Goal: Task Accomplishment & Management: Use online tool/utility

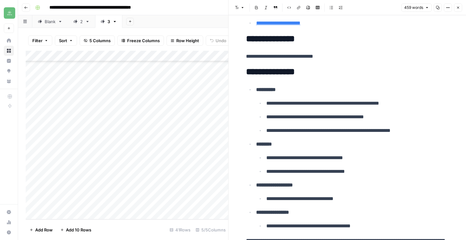
scroll to position [1023, 0]
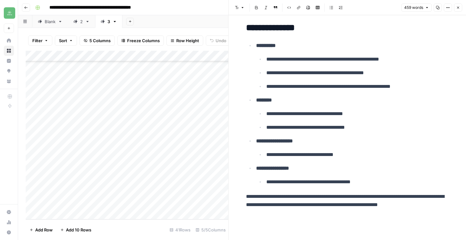
click at [456, 9] on button "Close" at bounding box center [458, 7] width 8 height 8
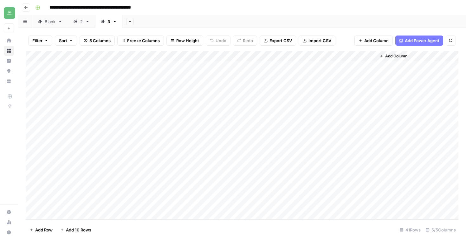
click at [21, 9] on header "**********" at bounding box center [242, 7] width 448 height 15
click at [24, 8] on icon "button" at bounding box center [26, 8] width 4 height 4
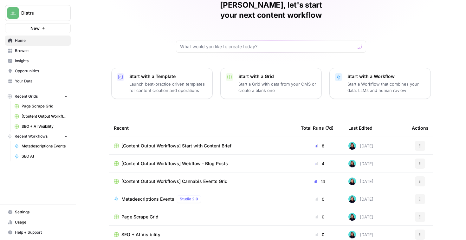
scroll to position [52, 0]
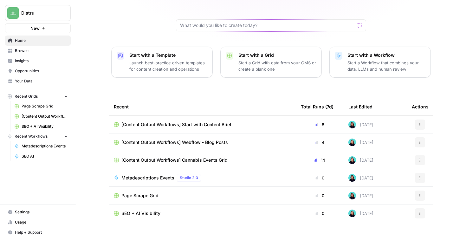
click at [50, 99] on button "Recent Grids" at bounding box center [38, 97] width 66 height 10
click at [32, 79] on span "Your Data" at bounding box center [41, 81] width 53 height 6
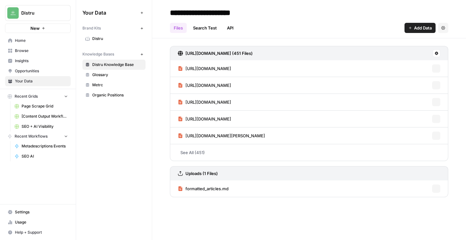
click at [36, 64] on link "Insights" at bounding box center [38, 61] width 66 height 10
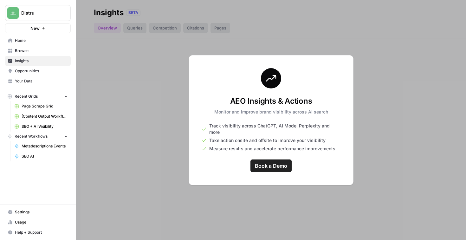
click at [144, 115] on div at bounding box center [271, 120] width 390 height 240
click at [37, 52] on span "Browse" at bounding box center [41, 51] width 53 height 6
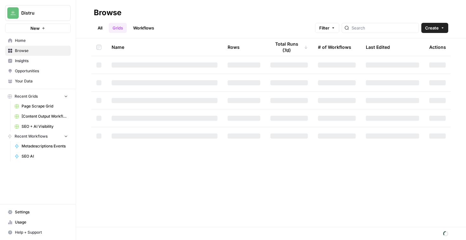
click at [43, 40] on span "Home" at bounding box center [41, 41] width 53 height 6
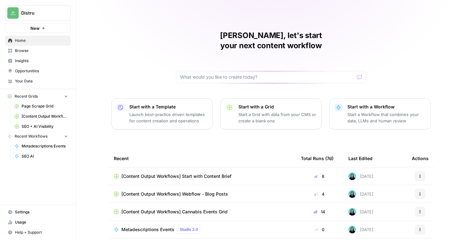
click at [41, 78] on span "Your Data" at bounding box center [41, 81] width 53 height 6
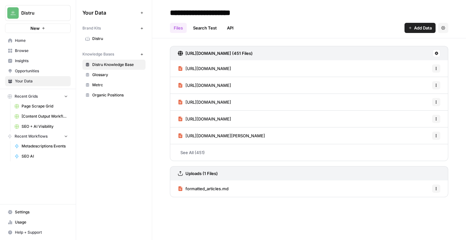
click at [113, 39] on span "Distru" at bounding box center [117, 39] width 50 height 6
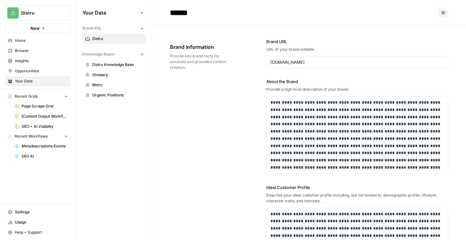
click at [28, 219] on link "Usage" at bounding box center [38, 222] width 66 height 10
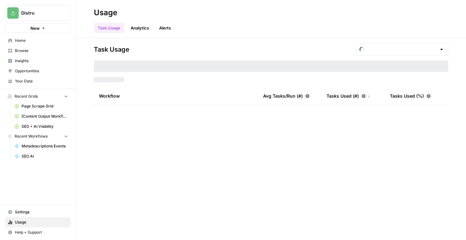
type input "September Included Tasks"
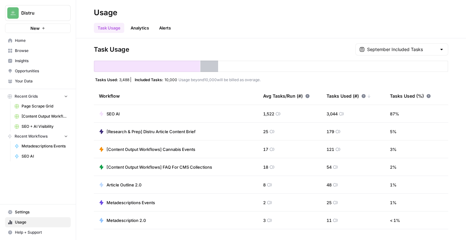
click at [42, 51] on span "Browse" at bounding box center [41, 51] width 53 height 6
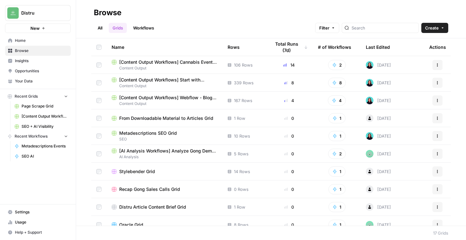
click at [51, 135] on button "Recent Workflows" at bounding box center [38, 137] width 66 height 10
click at [37, 148] on span "Metadescriptions Events" at bounding box center [45, 146] width 46 height 6
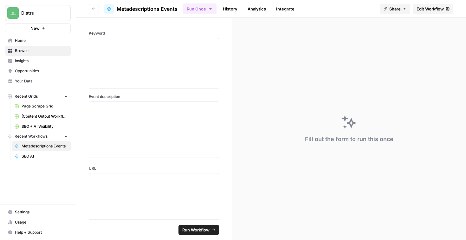
click at [93, 7] on icon "button" at bounding box center [94, 9] width 4 height 4
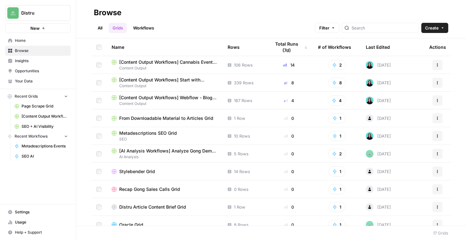
click at [438, 29] on span "Create" at bounding box center [432, 28] width 14 height 6
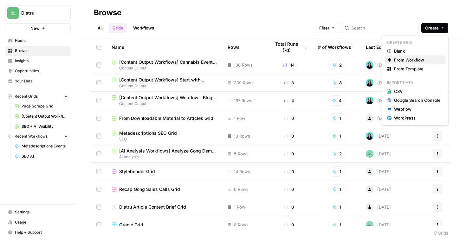
click at [433, 58] on span "From Workflow" at bounding box center [417, 60] width 47 height 6
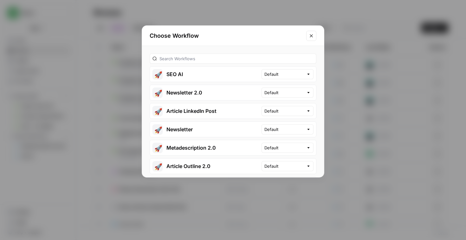
click at [310, 35] on icon "Close modal" at bounding box center [311, 35] width 5 height 5
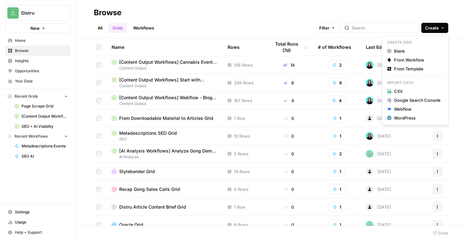
click at [431, 27] on span "Create" at bounding box center [432, 28] width 14 height 6
click at [400, 53] on span "Blank" at bounding box center [417, 51] width 47 height 6
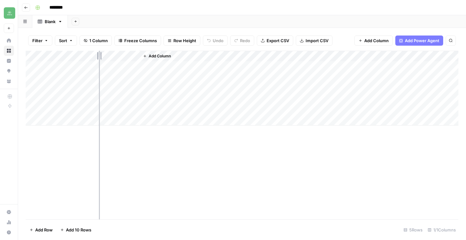
drag, startPoint x: 138, startPoint y: 54, endPoint x: 97, endPoint y: 53, distance: 40.9
click at [97, 53] on div "Add Column" at bounding box center [242, 88] width 433 height 75
click at [24, 6] on icon "button" at bounding box center [26, 8] width 4 height 4
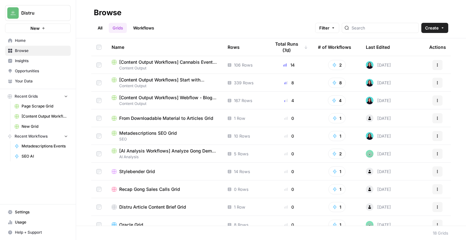
click at [145, 27] on link "Workflows" at bounding box center [143, 28] width 29 height 10
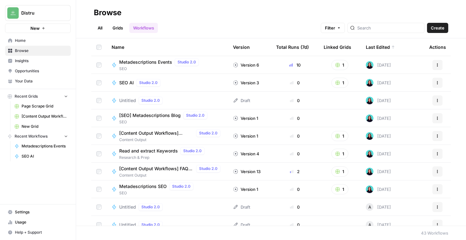
click at [435, 30] on span "Create" at bounding box center [438, 28] width 14 height 6
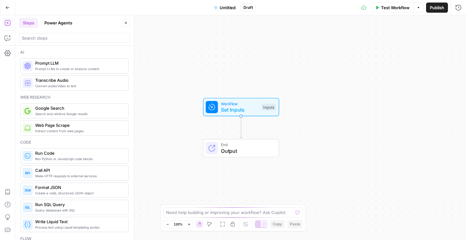
click at [243, 115] on div "Workflow Set Inputs Inputs Test Step" at bounding box center [241, 107] width 76 height 18
click at [403, 45] on span "Add Field" at bounding box center [395, 43] width 18 height 6
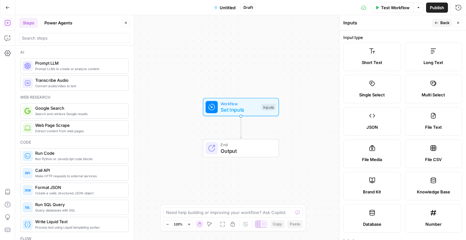
click at [385, 56] on label "Short Text" at bounding box center [373, 57] width 58 height 29
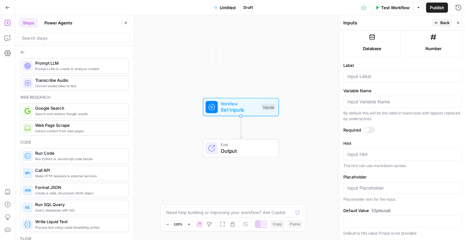
scroll to position [174, 0]
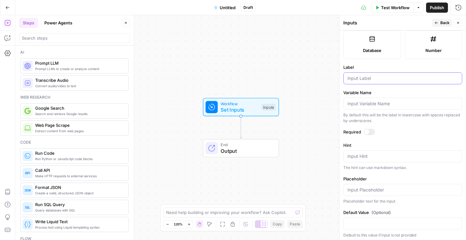
click at [368, 79] on input "Label" at bounding box center [403, 78] width 111 height 6
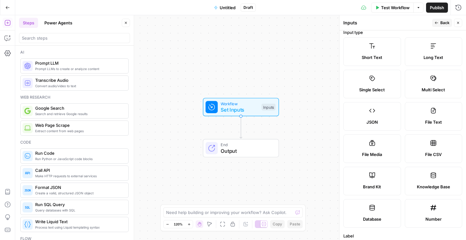
scroll to position [0, 0]
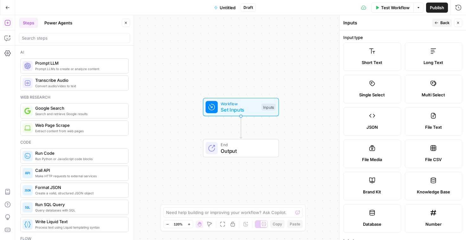
type input "Feature"
click at [281, 122] on div "Workflow Set Inputs Inputs End Output" at bounding box center [240, 127] width 451 height 225
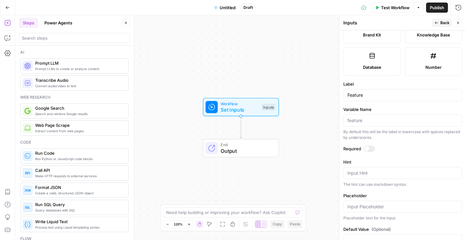
scroll to position [156, 0]
click at [369, 149] on div at bounding box center [369, 149] width 11 height 6
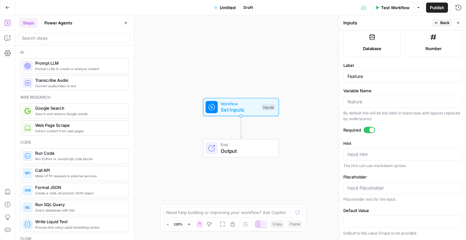
scroll to position [0, 0]
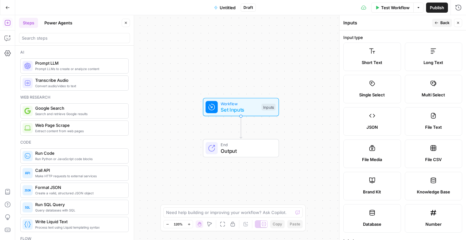
click at [444, 26] on button "Back" at bounding box center [442, 23] width 20 height 8
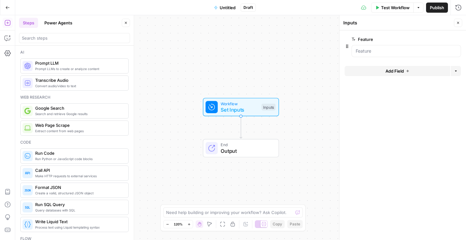
click at [417, 70] on button "Add Field" at bounding box center [398, 71] width 106 height 10
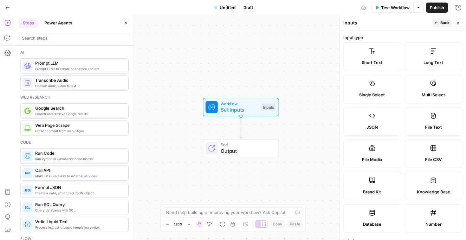
click at [429, 61] on span "Long Text" at bounding box center [434, 62] width 20 height 6
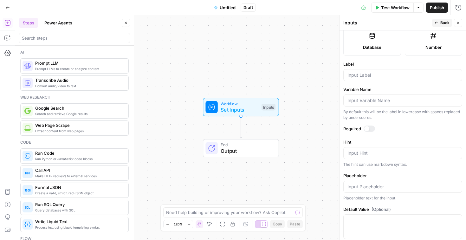
scroll to position [188, 0]
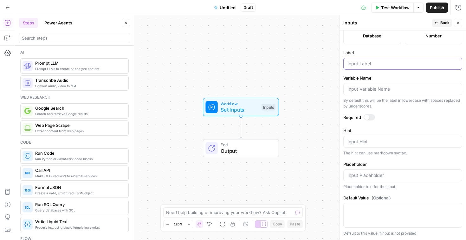
click at [369, 64] on input "Label" at bounding box center [403, 64] width 111 height 6
type input "Transcripts"
click at [371, 119] on div at bounding box center [369, 117] width 11 height 6
click at [441, 21] on span "Back" at bounding box center [445, 23] width 9 height 6
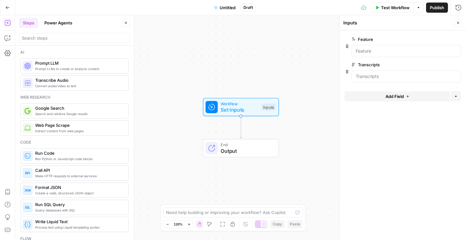
click at [402, 94] on span "Add Field" at bounding box center [395, 96] width 18 height 6
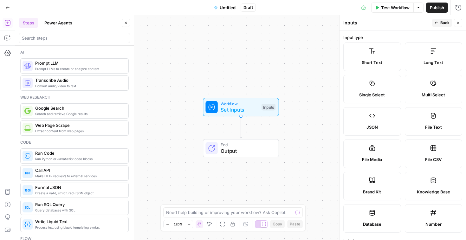
click at [383, 61] on div "Short Text" at bounding box center [372, 62] width 47 height 6
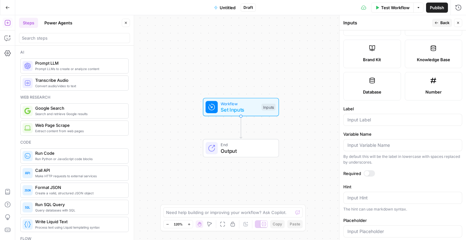
scroll to position [176, 0]
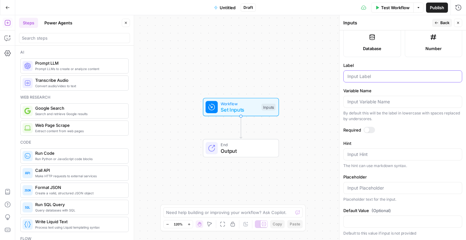
click at [371, 75] on input "Label" at bounding box center [403, 76] width 111 height 6
type input "Main keyword"
click at [371, 129] on div at bounding box center [369, 130] width 11 height 6
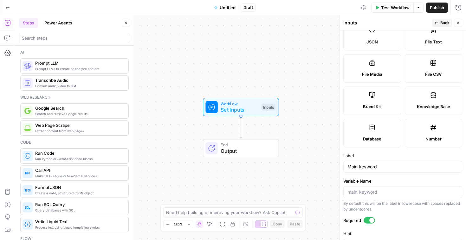
scroll to position [0, 0]
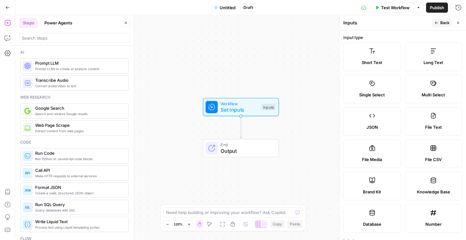
click at [445, 21] on div "Run History E" at bounding box center [445, 21] width 29 height 6
click at [406, 21] on div "Inputs" at bounding box center [387, 23] width 87 height 6
click at [443, 20] on button "Back" at bounding box center [442, 23] width 20 height 8
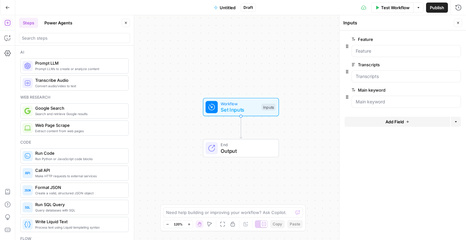
click at [404, 121] on span "Add Field" at bounding box center [395, 122] width 18 height 6
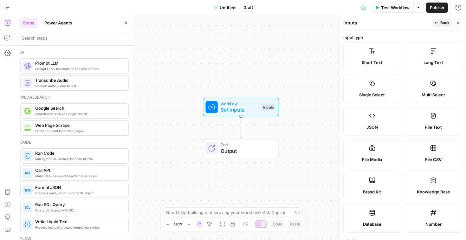
click at [361, 108] on label "JSON" at bounding box center [373, 121] width 58 height 29
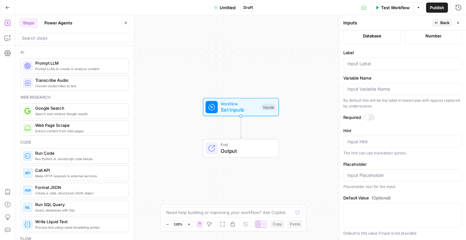
scroll to position [179, 0]
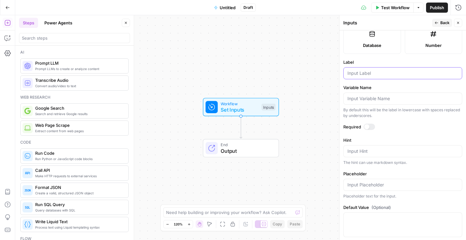
click at [370, 76] on input "Label" at bounding box center [403, 73] width 111 height 6
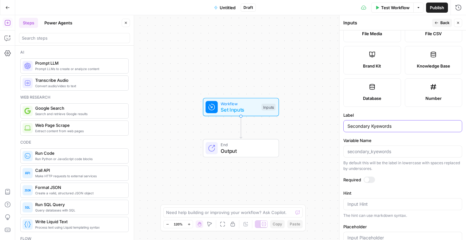
scroll to position [76, 0]
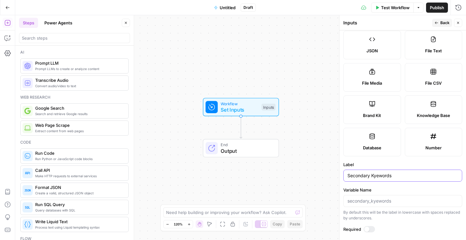
type input "Secondary Kyewords"
click at [448, 23] on span "Back" at bounding box center [445, 23] width 9 height 6
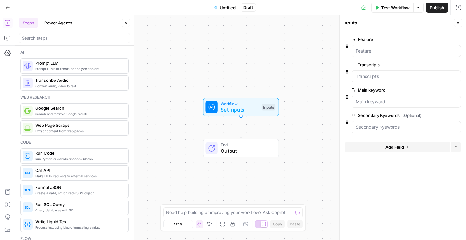
click at [430, 115] on button "edit field" at bounding box center [440, 116] width 24 height 8
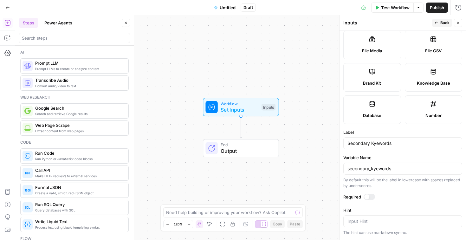
scroll to position [122, 0]
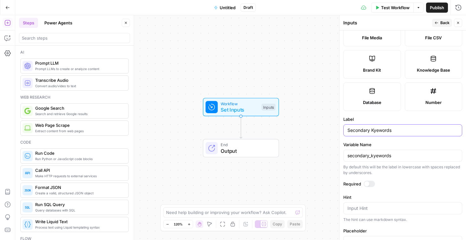
click at [374, 133] on input "Secondary Kyewords" at bounding box center [403, 130] width 111 height 6
click at [376, 130] on input "Secondary Kyewords" at bounding box center [403, 130] width 111 height 6
type input "Secondary Keywords"
click at [377, 156] on input "secondary_kyewords" at bounding box center [403, 155] width 111 height 6
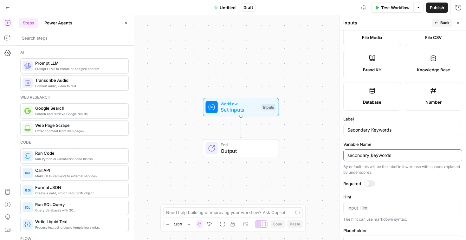
type input "secondary_keywords"
click at [420, 128] on input "Secondary Keywords" at bounding box center [403, 130] width 111 height 6
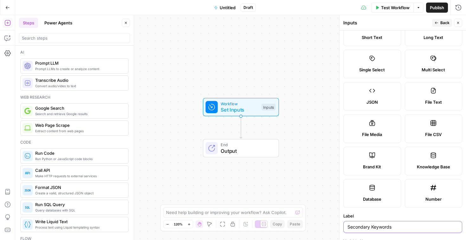
scroll to position [0, 0]
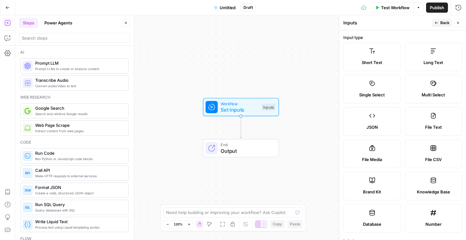
click at [443, 19] on button "Back" at bounding box center [442, 23] width 20 height 8
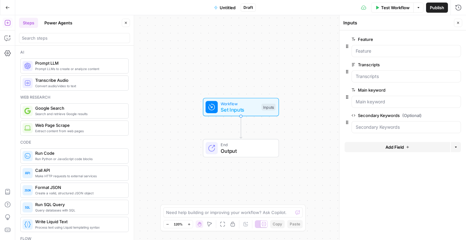
click at [386, 146] on span "Add Field" at bounding box center [395, 147] width 18 height 6
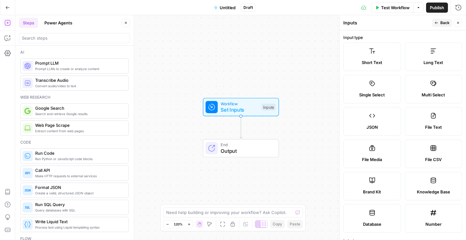
click at [387, 119] on label "JSON" at bounding box center [373, 121] width 58 height 29
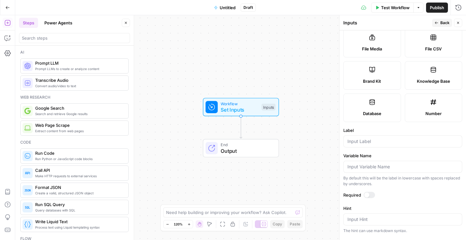
scroll to position [153, 0]
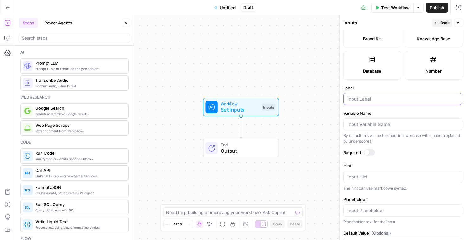
click at [362, 101] on input "Label" at bounding box center [403, 99] width 111 height 6
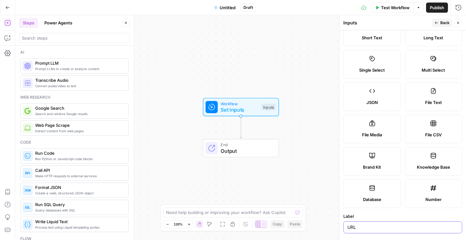
scroll to position [0, 0]
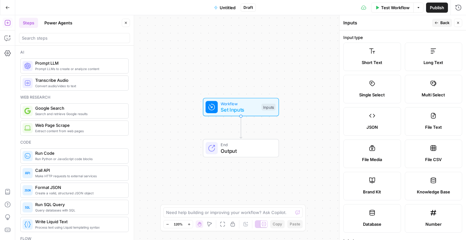
type input "URL"
click at [437, 23] on icon "button" at bounding box center [437, 23] width 4 height 4
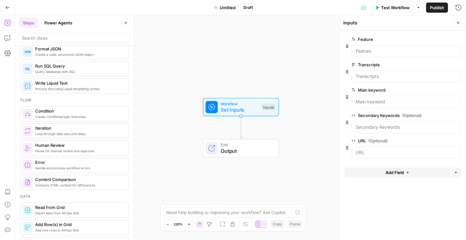
scroll to position [27, 0]
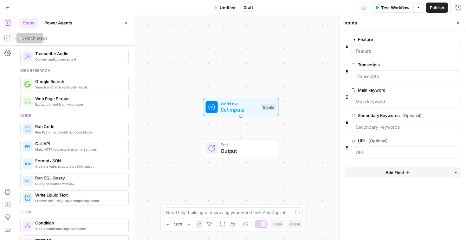
click at [6, 38] on icon "button" at bounding box center [7, 38] width 6 height 6
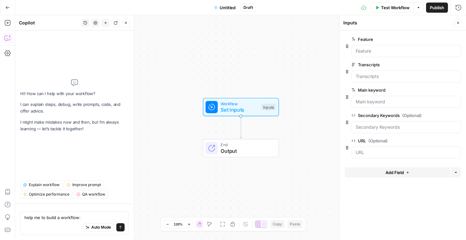
type textarea "help me to build a workflow: General Framework Prompt for LLM You are an expert…"
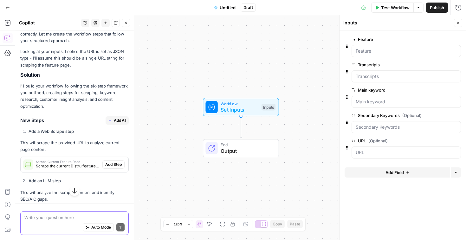
scroll to position [724, 0]
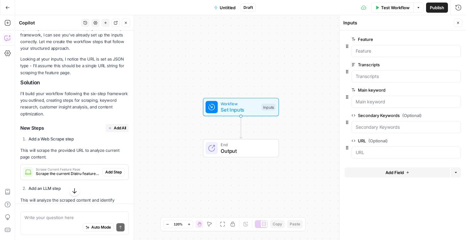
click at [116, 125] on span "Add All" at bounding box center [120, 128] width 12 height 6
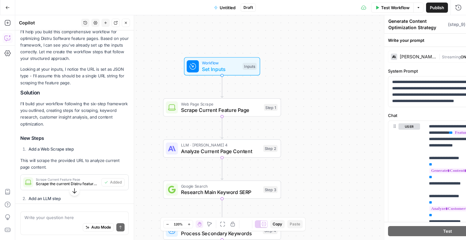
type textarea "Create Final Deliverables"
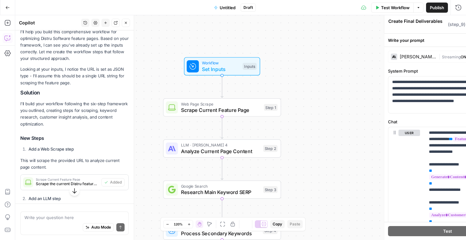
scroll to position [734, 0]
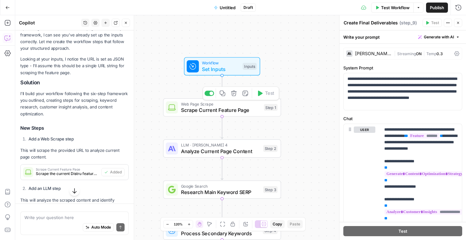
click at [237, 111] on span "Scrape Current Feature Page" at bounding box center [221, 110] width 80 height 8
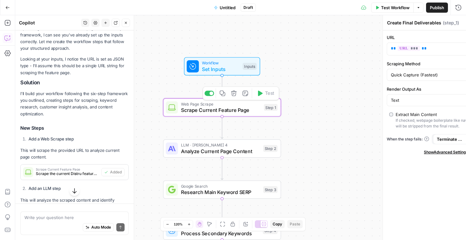
type textarea "Scrape Current Feature Page"
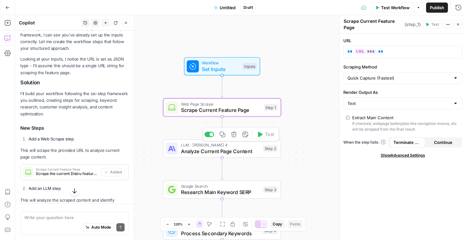
click at [242, 151] on span "Analyze Current Page Content" at bounding box center [220, 152] width 79 height 8
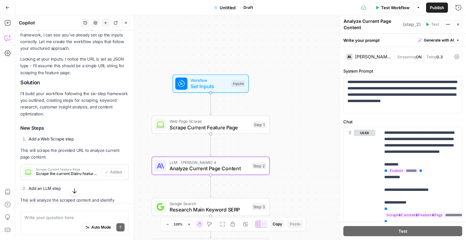
click at [393, 9] on span "Test Workflow" at bounding box center [395, 7] width 29 height 6
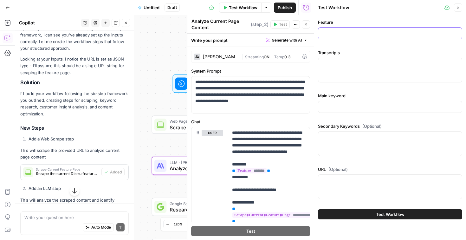
click at [346, 32] on input "Feature" at bounding box center [390, 33] width 136 height 6
click at [328, 35] on input "Feature" at bounding box center [390, 33] width 136 height 6
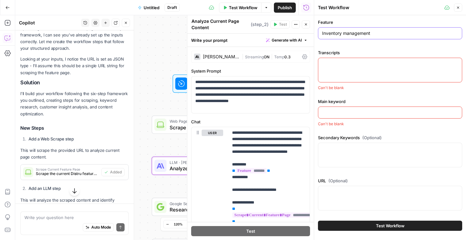
type input "Inventory management"
click at [334, 64] on textarea "Transcripts" at bounding box center [390, 64] width 136 height 6
paste textarea "Loremi<>Dolorsit Ametcons - Adipiscing el seddoei te inc utlabore etdolorem ali…"
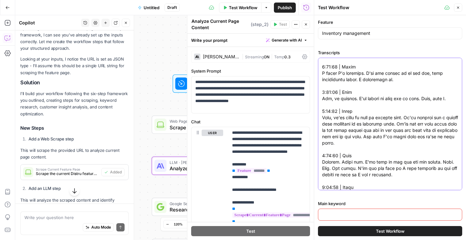
scroll to position [0, 0]
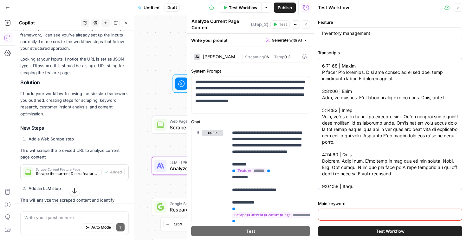
scroll to position [8686, 0]
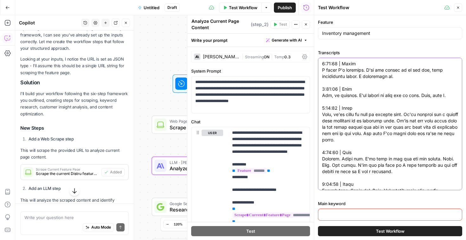
paste textarea "Realeaf Botanicals Check-In on Inventory [PERSON_NAME] with Realeaf Botanicals …"
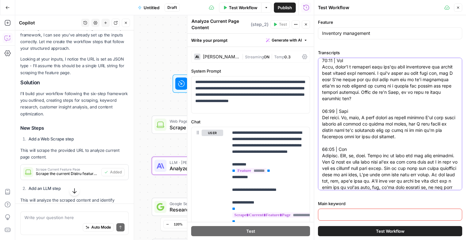
scroll to position [0, 0]
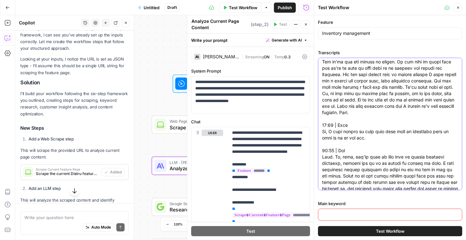
scroll to position [13565, 0]
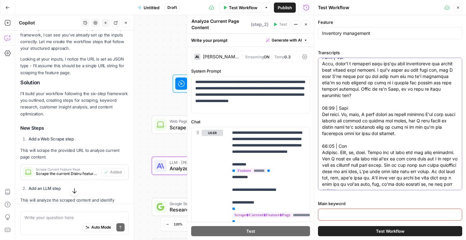
paste textarea "Loremi <> DOL sit/ametconse adipiscin Elits Doei temp Inc Utlabore / Et-Dolo Ma…"
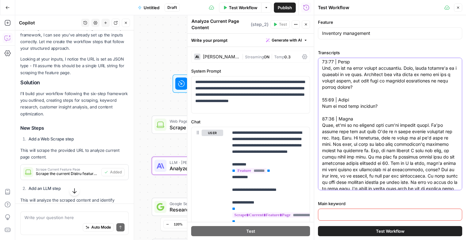
scroll to position [97, 0]
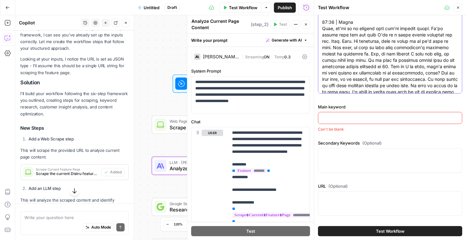
type textarea "Loremi<>Dolorsit Ametcons - Adipiscing el seddoei te inc utlabore etdolorem ali…"
click at [369, 121] on input "Main keyword" at bounding box center [390, 118] width 136 height 6
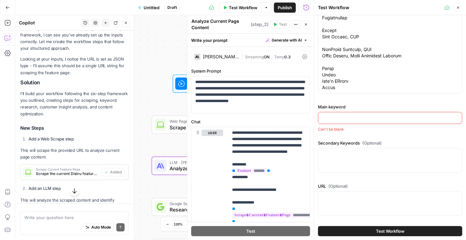
click at [339, 119] on input "Main keyword" at bounding box center [390, 118] width 136 height 6
paste input "cannabis inventory management"
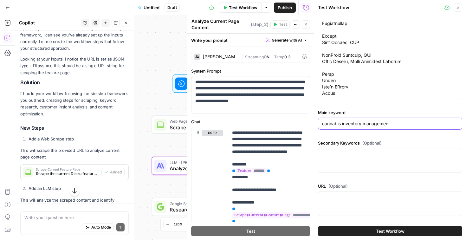
scroll to position [91, 0]
type input "cannabis inventory management"
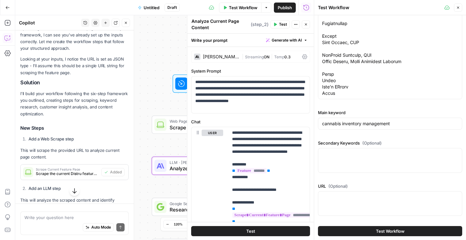
click at [349, 161] on div at bounding box center [390, 160] width 144 height 25
paste textarea ""hemp inventory management", "cannabis inventory management software", "dispens…"
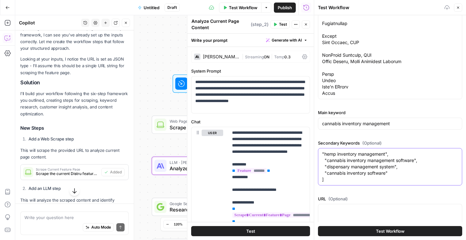
scroll to position [110, 0]
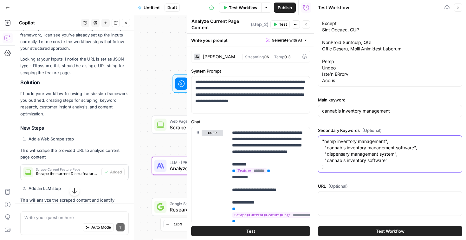
type textarea ""hemp inventory management", "cannabis inventory management software", "dispens…"
click at [342, 207] on div at bounding box center [390, 203] width 144 height 25
paste textarea "[URL][DOMAIN_NAME]"
type textarea "[URL][DOMAIN_NAME]"
click at [388, 229] on span "Test Workflow" at bounding box center [390, 231] width 29 height 6
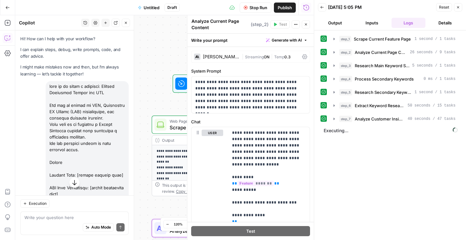
scroll to position [734, 0]
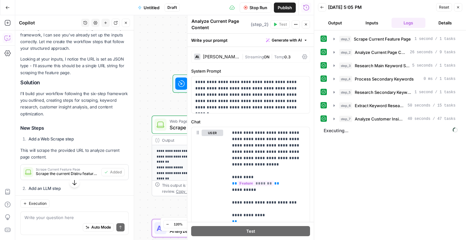
click at [443, 25] on button "Details" at bounding box center [445, 23] width 34 height 10
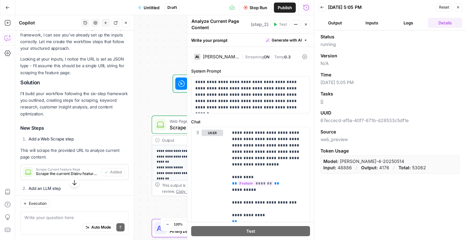
click at [414, 23] on button "Logs" at bounding box center [409, 23] width 34 height 10
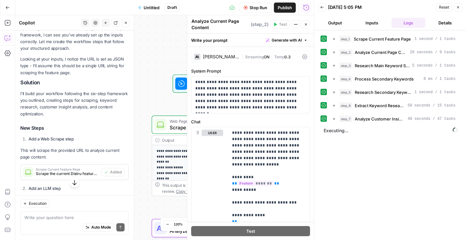
click at [305, 26] on icon "button" at bounding box center [306, 25] width 4 height 4
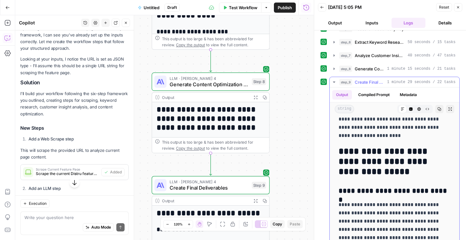
scroll to position [287, 0]
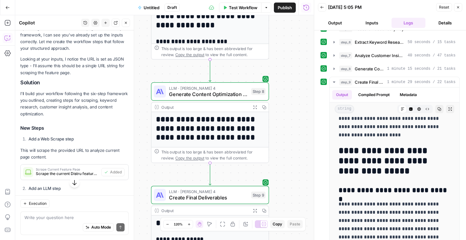
click at [62, 221] on div "Auto Mode Send" at bounding box center [74, 228] width 100 height 14
type textarea "I"
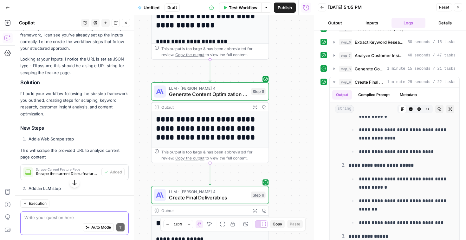
scroll to position [2542, 0]
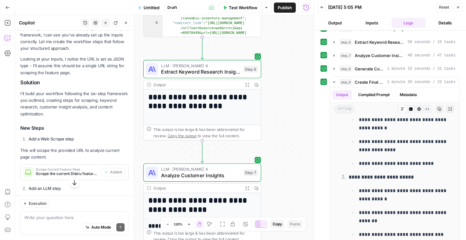
click at [210, 65] on span "LLM · [PERSON_NAME] 4" at bounding box center [200, 65] width 79 height 6
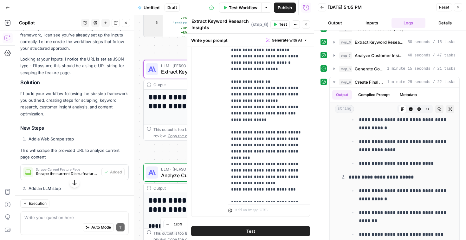
scroll to position [197, 0]
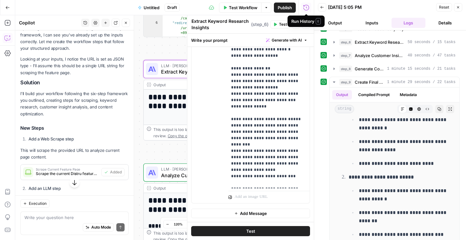
click at [307, 23] on div "Run History E" at bounding box center [307, 21] width 30 height 6
click at [442, 20] on button "Details" at bounding box center [445, 23] width 34 height 10
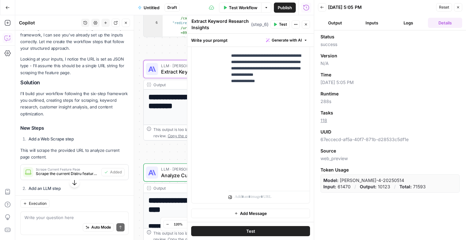
click at [306, 23] on icon "button" at bounding box center [306, 25] width 4 height 4
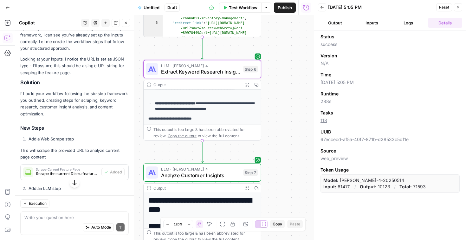
scroll to position [132, 0]
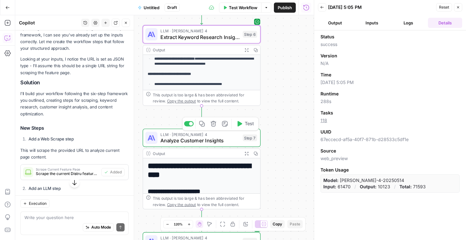
click at [219, 139] on span "Analyze Customer Insights" at bounding box center [200, 141] width 79 height 8
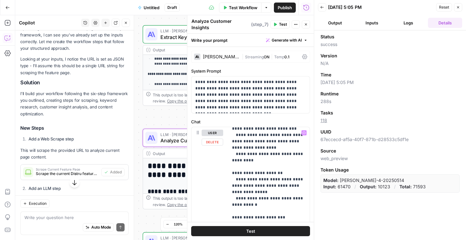
scroll to position [394, 0]
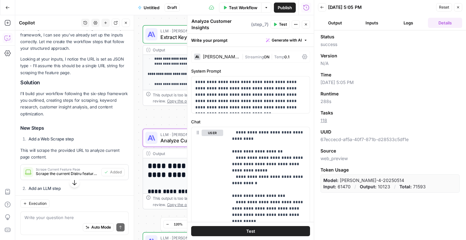
click at [306, 23] on icon "button" at bounding box center [306, 25] width 4 height 4
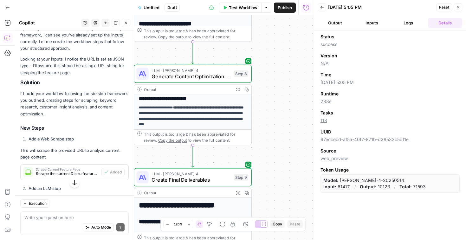
scroll to position [54, 0]
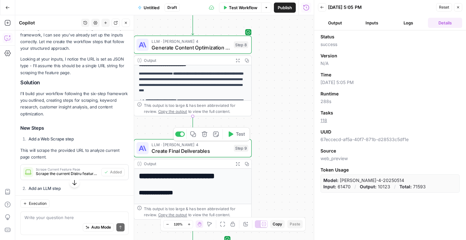
click at [200, 156] on div "LLM · Claude Sonnet 4 Create Final Deliverables Step 9 Copy step Delete step Ad…" at bounding box center [193, 148] width 118 height 18
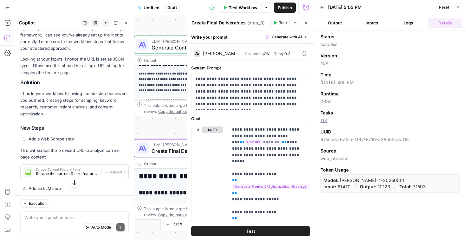
click at [307, 22] on icon "button" at bounding box center [306, 23] width 4 height 4
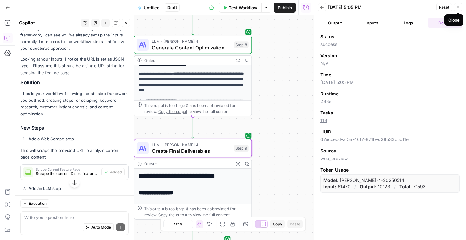
click at [457, 8] on icon "button" at bounding box center [459, 7] width 4 height 4
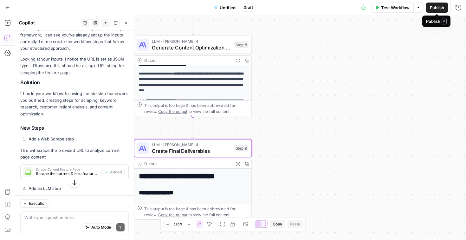
click at [437, 8] on span "Publish" at bounding box center [437, 7] width 14 height 6
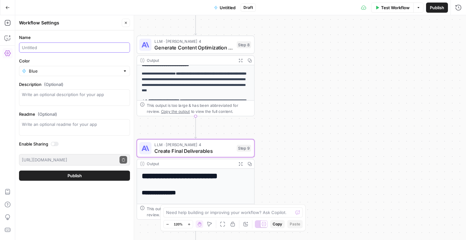
click at [29, 46] on input "Name" at bounding box center [74, 47] width 105 height 6
type input "Feature SEO AI"
click at [100, 71] on input "Color" at bounding box center [74, 71] width 91 height 6
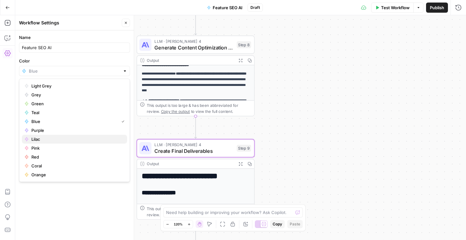
click at [49, 139] on span "Lilac" at bounding box center [76, 139] width 91 height 6
type input "Lilac"
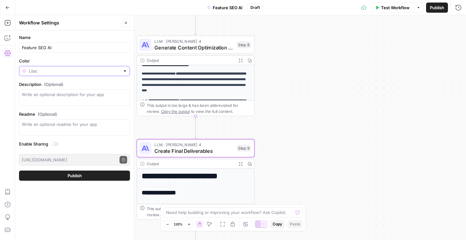
click at [73, 70] on input "Color" at bounding box center [74, 71] width 91 height 6
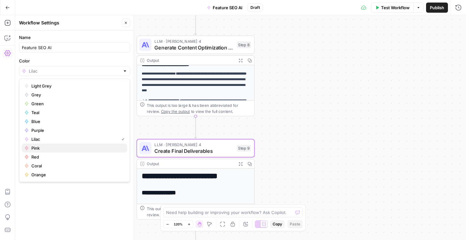
click at [37, 148] on span "Pink" at bounding box center [76, 148] width 91 height 6
type input "Pink"
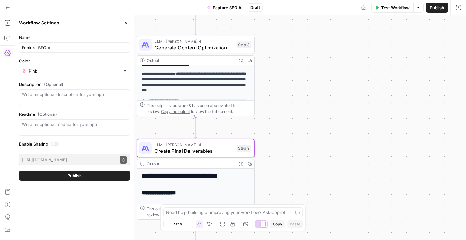
click at [88, 179] on button "Publish" at bounding box center [74, 176] width 111 height 10
click at [88, 177] on button "Publish" at bounding box center [74, 176] width 111 height 10
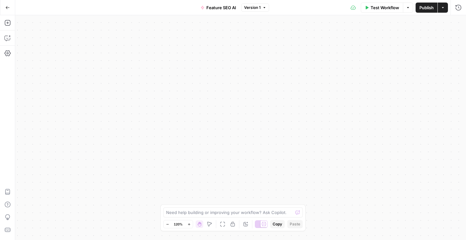
click at [446, 7] on button "Actions" at bounding box center [443, 8] width 10 height 10
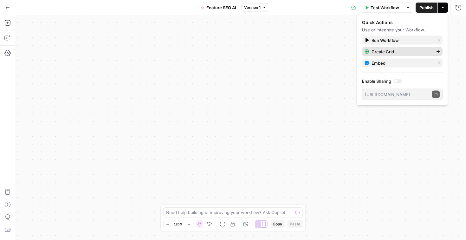
click at [419, 53] on span "Create Grid" at bounding box center [402, 52] width 60 height 6
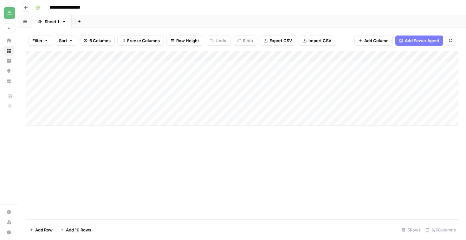
click at [85, 64] on div "Add Column" at bounding box center [242, 88] width 433 height 75
click at [78, 69] on textarea at bounding box center [99, 66] width 102 height 9
paste textarea "**********"
type textarea "**********"
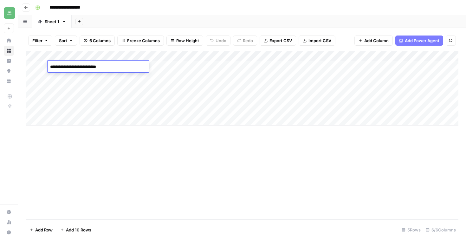
click at [177, 67] on div "Add Column" at bounding box center [242, 88] width 433 height 75
click at [186, 67] on div "Add Column" at bounding box center [242, 88] width 433 height 75
type textarea "**********"
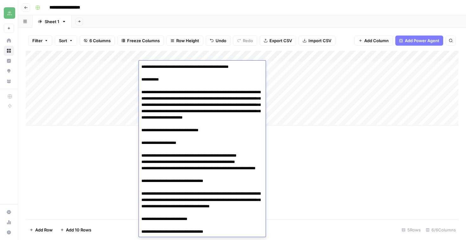
scroll to position [26151, 0]
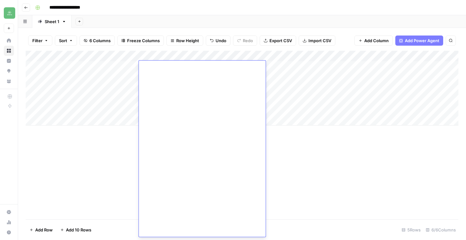
click at [303, 75] on div "Add Column" at bounding box center [242, 88] width 433 height 75
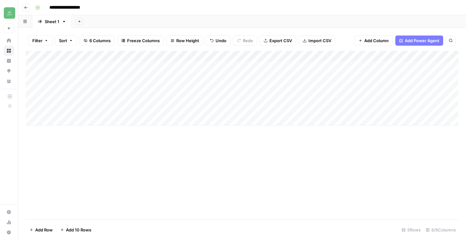
click at [284, 67] on div "Add Column" at bounding box center [242, 88] width 433 height 75
click at [247, 68] on div "Add Column" at bounding box center [242, 88] width 433 height 75
type textarea "**********"
click at [355, 64] on div "Add Column" at bounding box center [242, 88] width 433 height 75
click at [339, 64] on div "Add Column" at bounding box center [242, 88] width 433 height 75
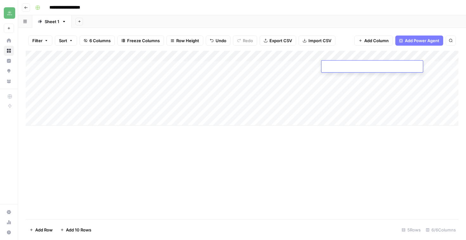
type textarea "**********"
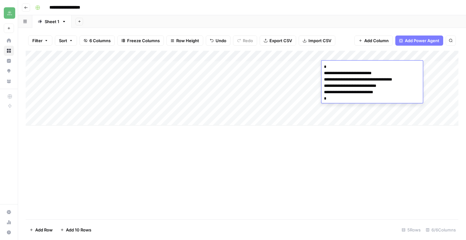
click at [301, 92] on div "Add Column" at bounding box center [242, 88] width 433 height 75
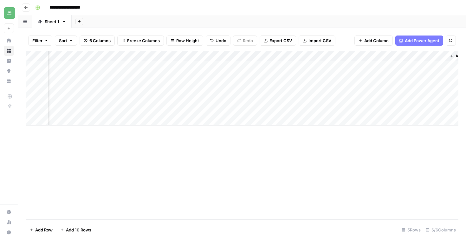
scroll to position [0, 119]
click at [340, 66] on div "Add Column" at bounding box center [242, 88] width 433 height 75
click at [328, 66] on div "Add Column" at bounding box center [242, 88] width 433 height 75
type textarea "**********"
click at [449, 64] on div "Add Column" at bounding box center [463, 88] width 35 height 75
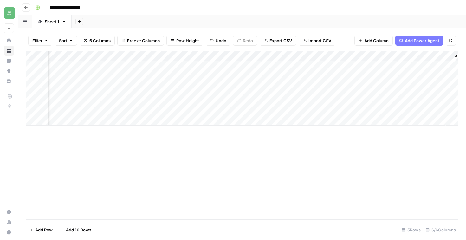
click at [416, 66] on div "Add Column" at bounding box center [242, 88] width 433 height 75
